Goal: Information Seeking & Learning: Find specific page/section

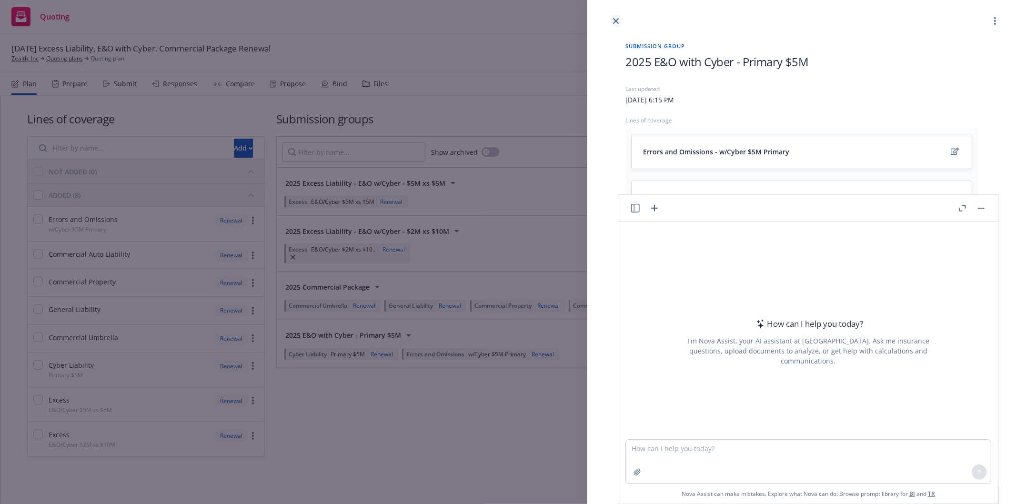
click at [617, 18] on icon "close" at bounding box center [616, 21] width 6 height 6
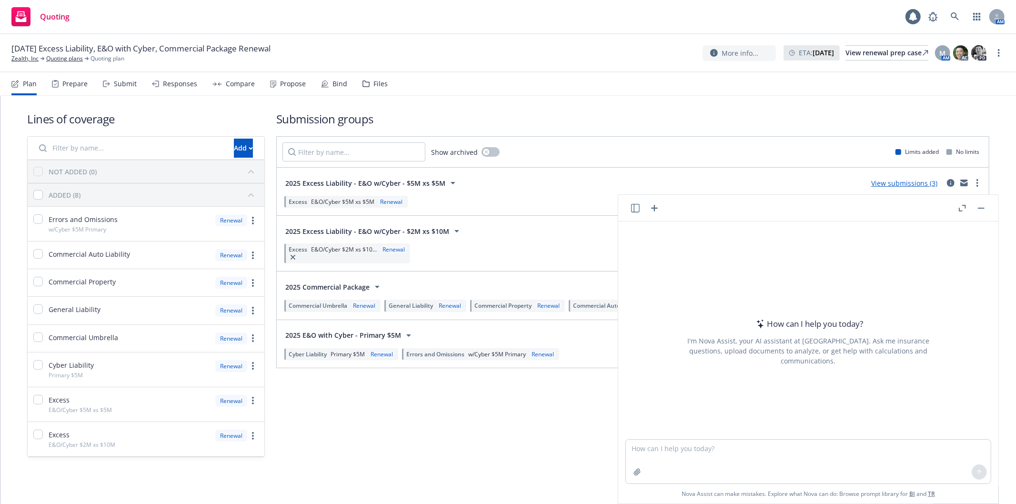
click at [439, 23] on div "Quoting 1 AM" at bounding box center [508, 17] width 1016 height 34
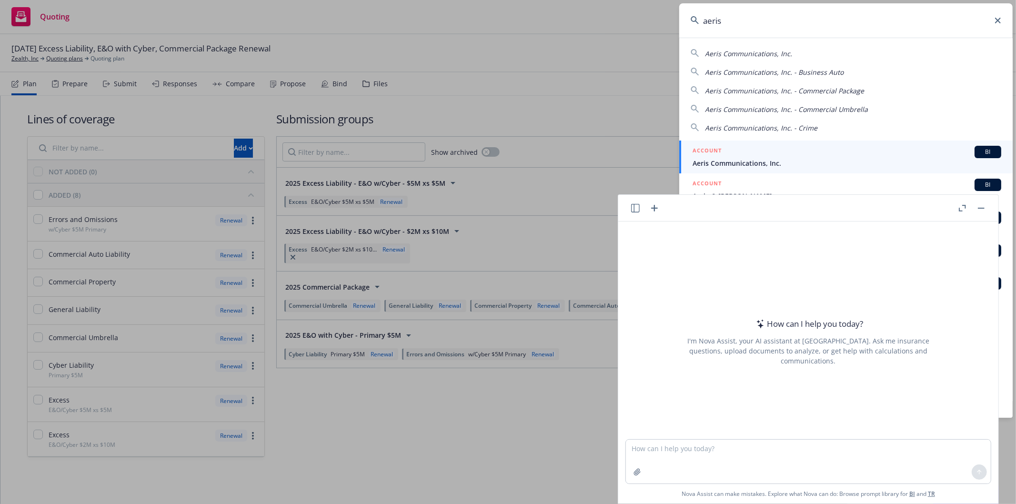
type input "aeris"
click at [808, 156] on div "ACCOUNT BI" at bounding box center [847, 152] width 309 height 12
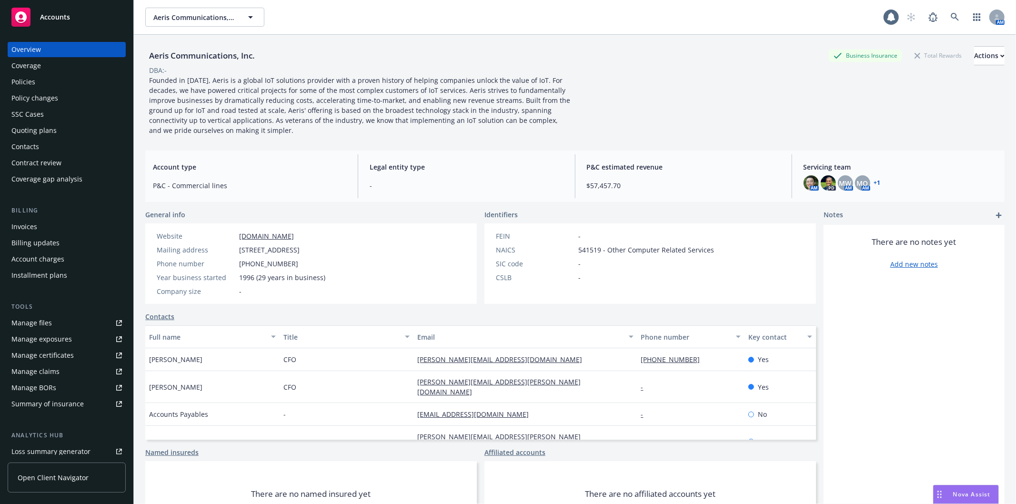
click at [43, 80] on div "Policies" at bounding box center [66, 81] width 111 height 15
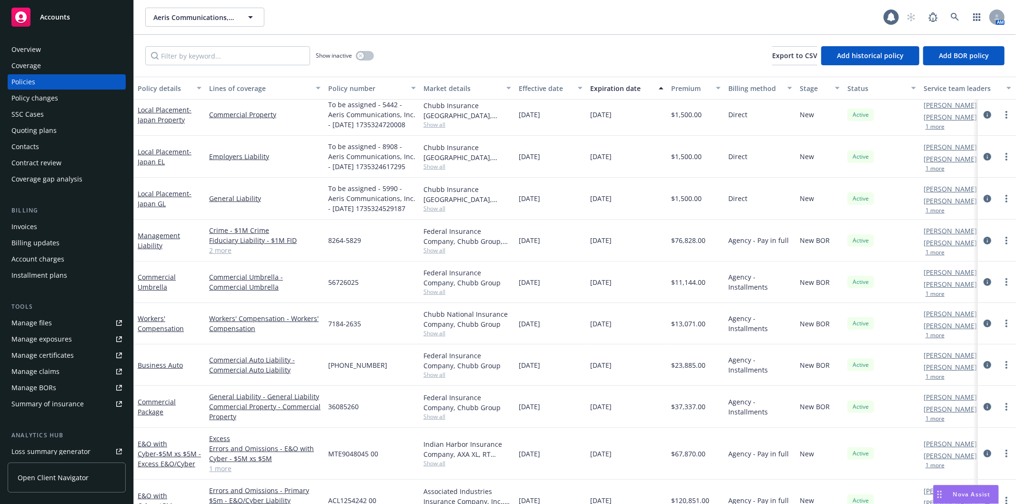
scroll to position [252, 0]
